Goal: Transaction & Acquisition: Purchase product/service

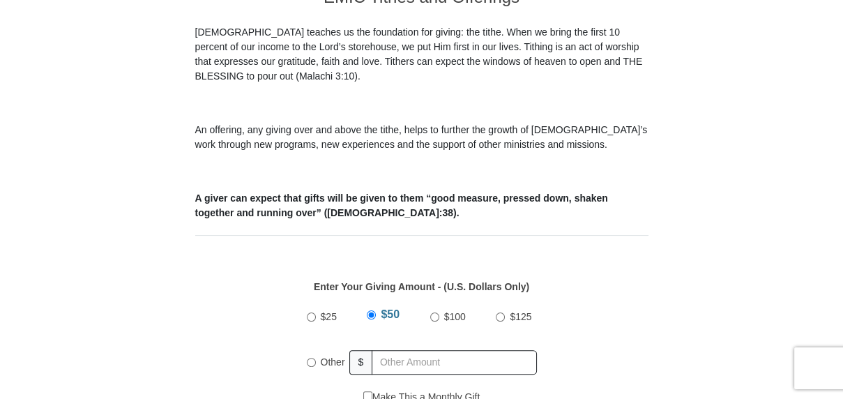
scroll to position [488, 0]
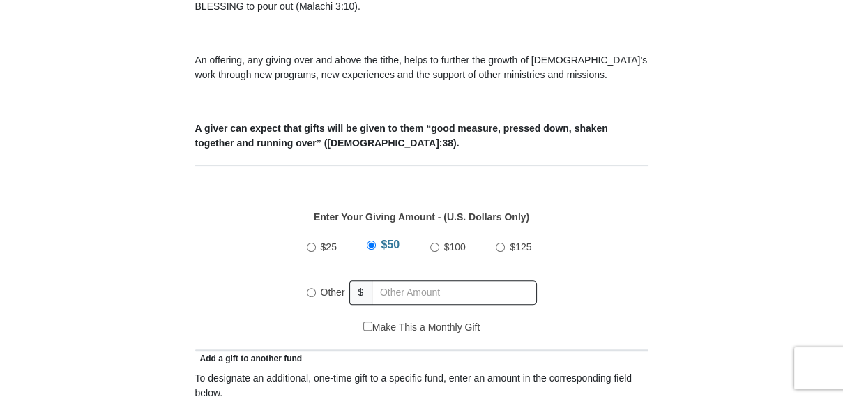
click at [309, 288] on input "Other" at bounding box center [311, 292] width 9 height 9
radio input "true"
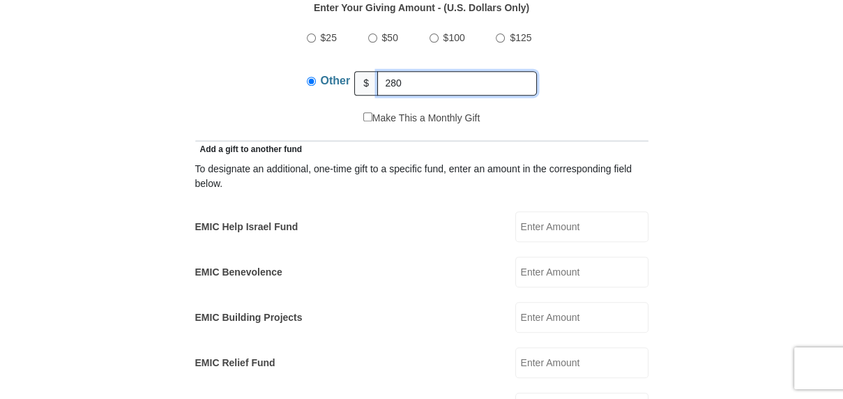
scroll to position [767, 0]
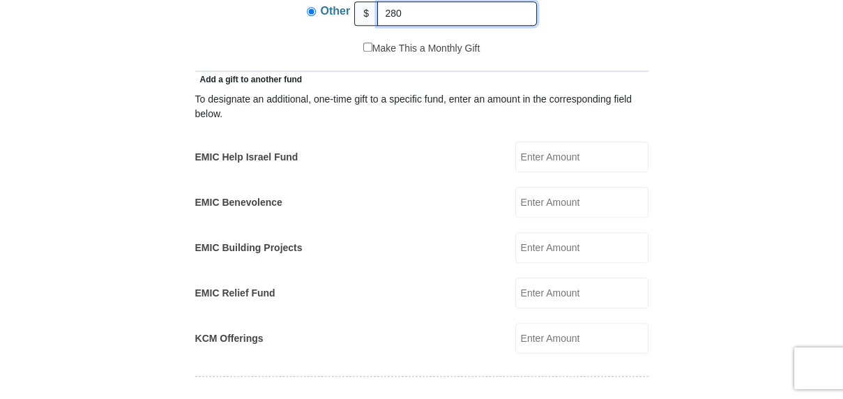
type input "280"
click at [543, 323] on input "KCM Offerings" at bounding box center [581, 338] width 133 height 31
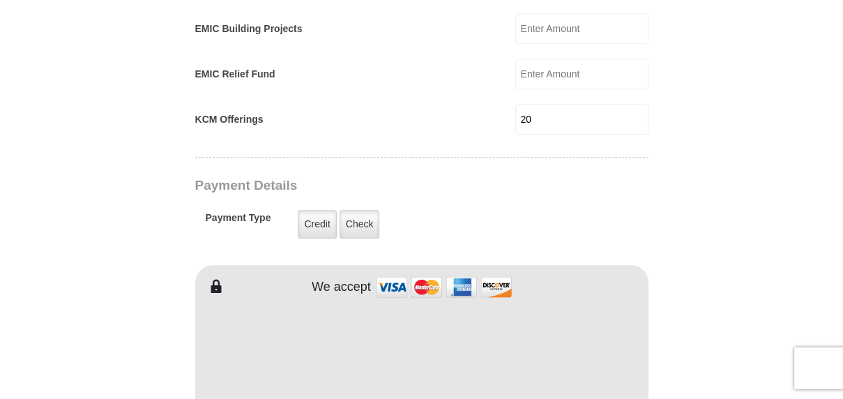
scroll to position [1115, 0]
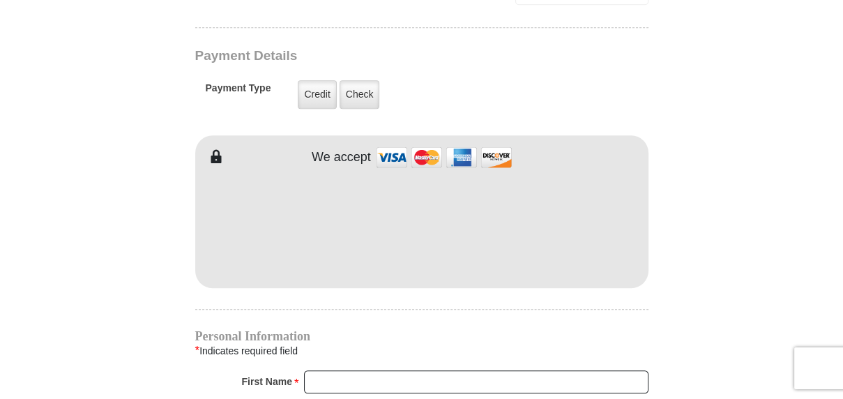
type input "20"
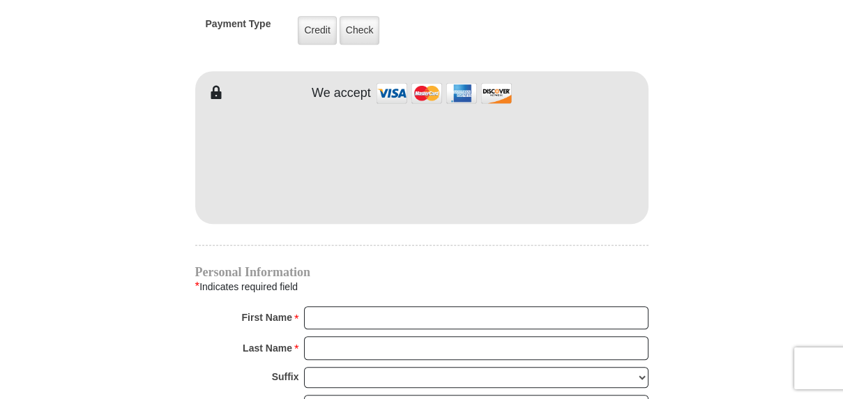
scroll to position [1255, 0]
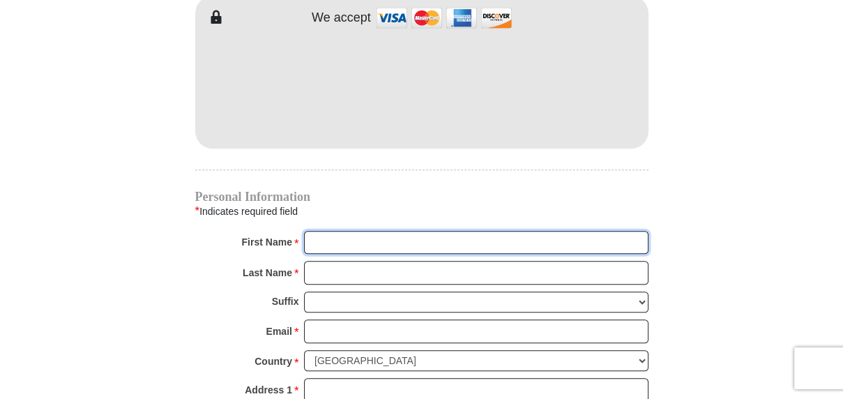
click at [332, 231] on input "First Name *" at bounding box center [476, 243] width 344 height 24
type input "[PERSON_NAME]"
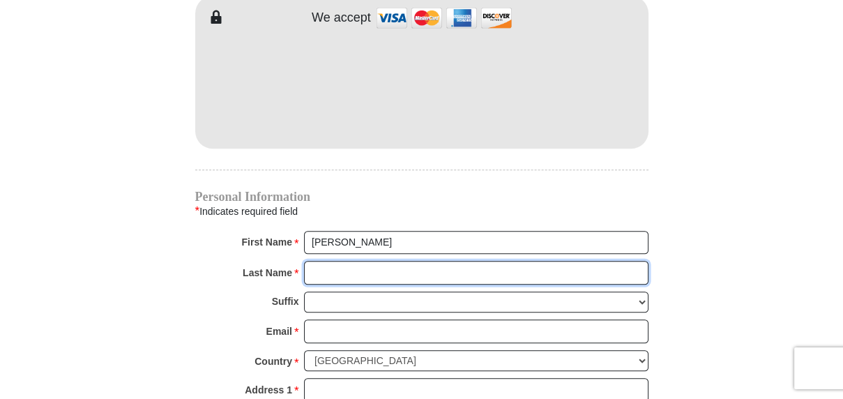
click at [347, 261] on input "Last Name *" at bounding box center [476, 273] width 344 height 24
type input "capodici"
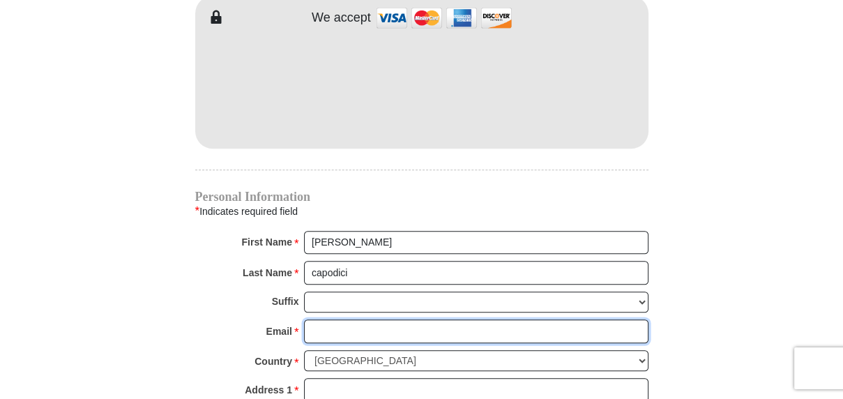
click at [360, 319] on input "Email *" at bounding box center [476, 331] width 344 height 24
type input "[EMAIL_ADDRESS][DOMAIN_NAME]"
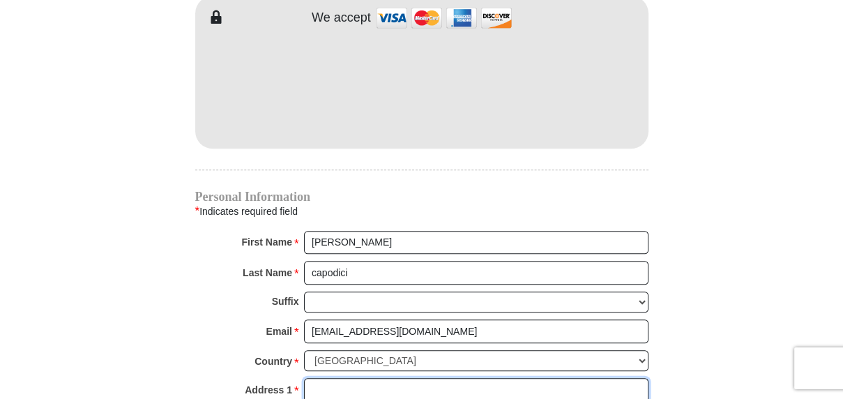
type input "[STREET_ADDRESS]"
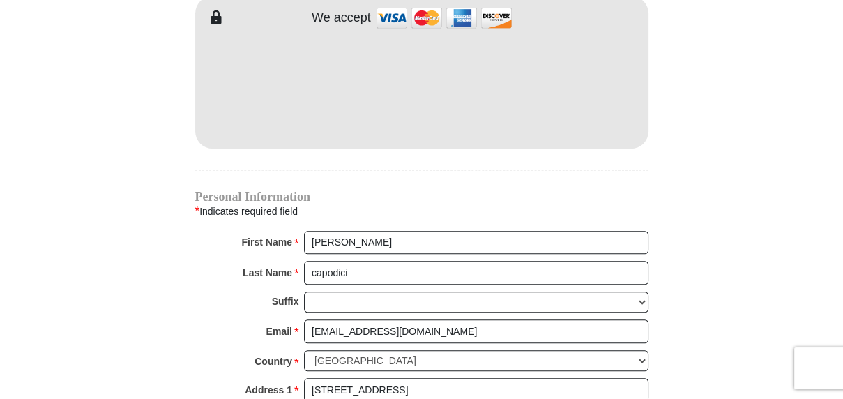
type input "g, 136"
type input "saginaw"
select select "[GEOGRAPHIC_DATA]"
type input "76179"
type input "4849082625"
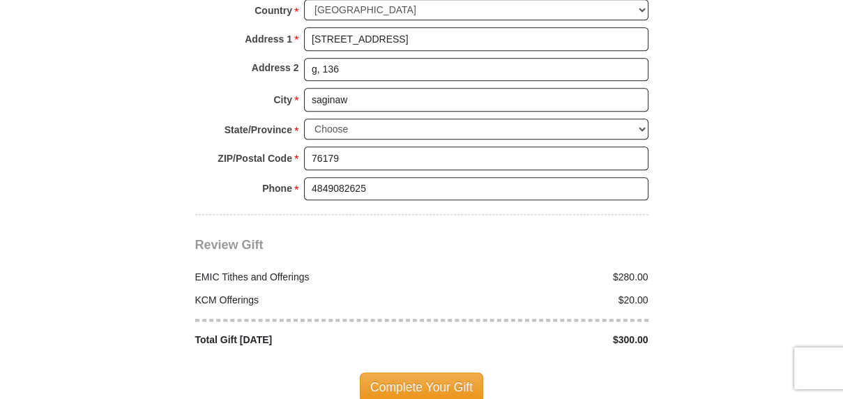
scroll to position [1673, 0]
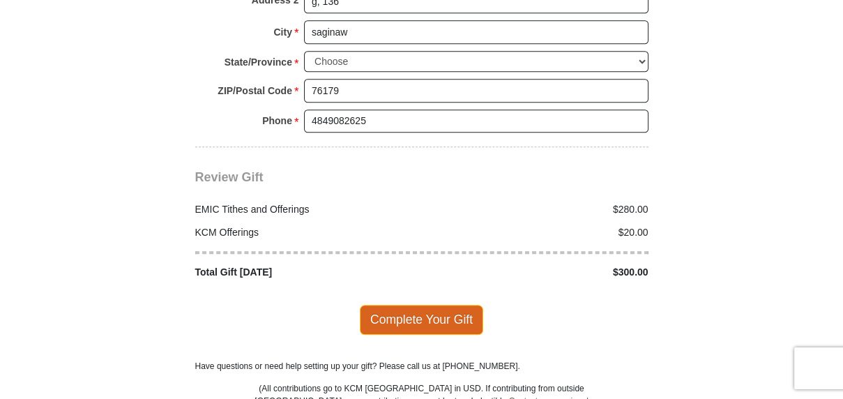
click at [443, 305] on span "Complete Your Gift" at bounding box center [421, 319] width 123 height 29
